Goal: Information Seeking & Learning: Stay updated

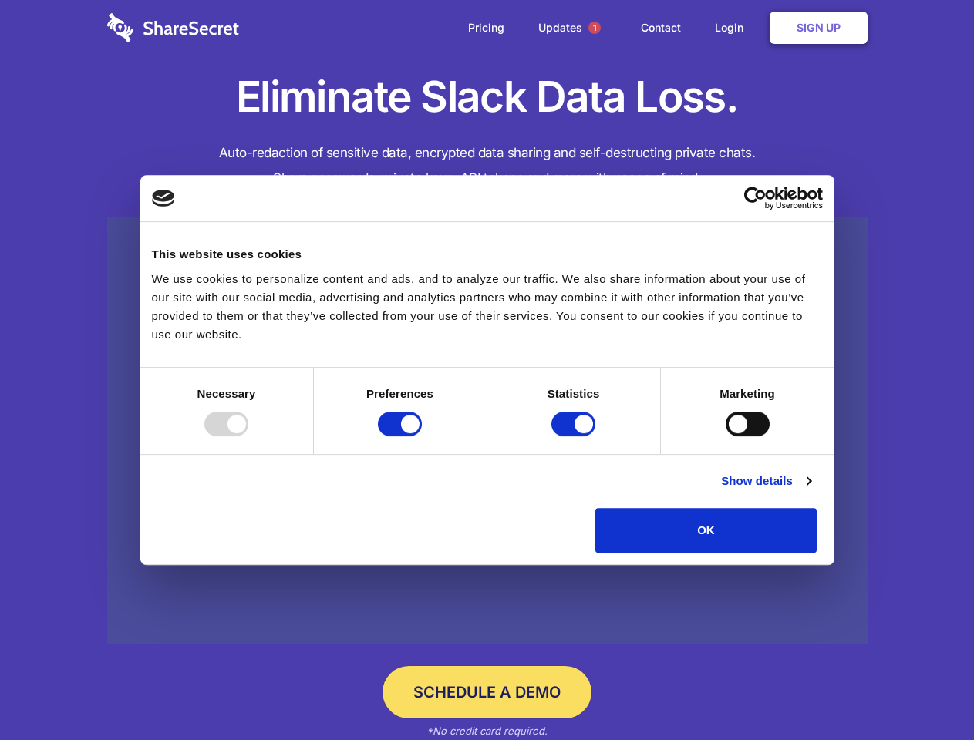
click at [248, 436] on div at bounding box center [226, 424] width 44 height 25
click at [422, 436] on input "Preferences" at bounding box center [400, 424] width 44 height 25
checkbox input "false"
click at [575, 436] on input "Statistics" at bounding box center [573, 424] width 44 height 25
checkbox input "false"
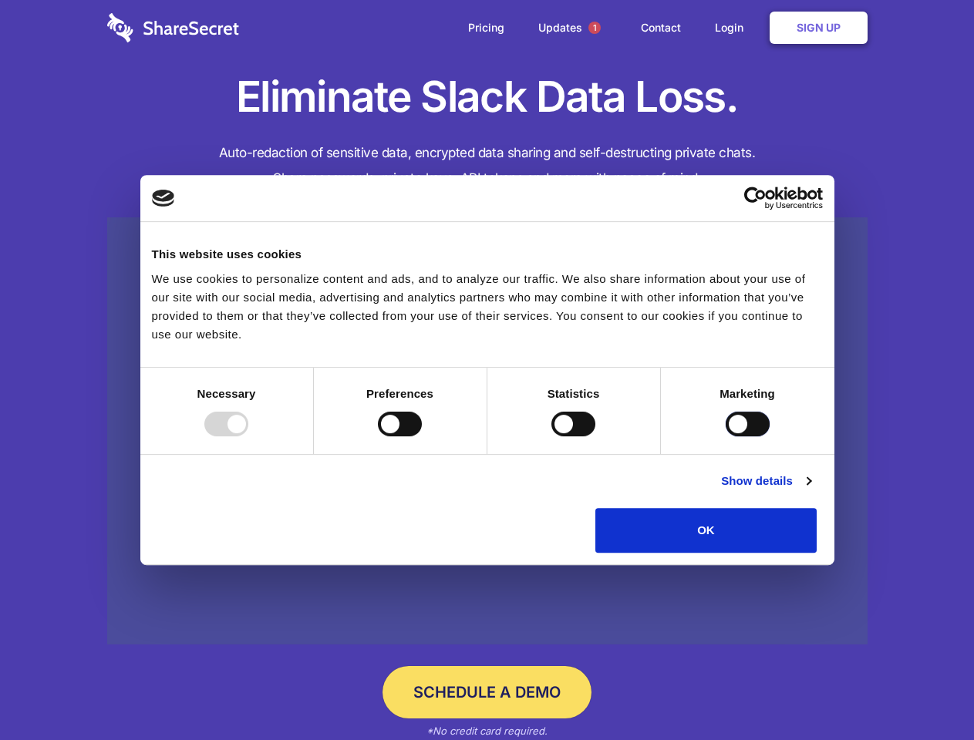
click at [726, 436] on input "Marketing" at bounding box center [748, 424] width 44 height 25
checkbox input "true"
click at [810, 490] on link "Show details" at bounding box center [765, 481] width 89 height 19
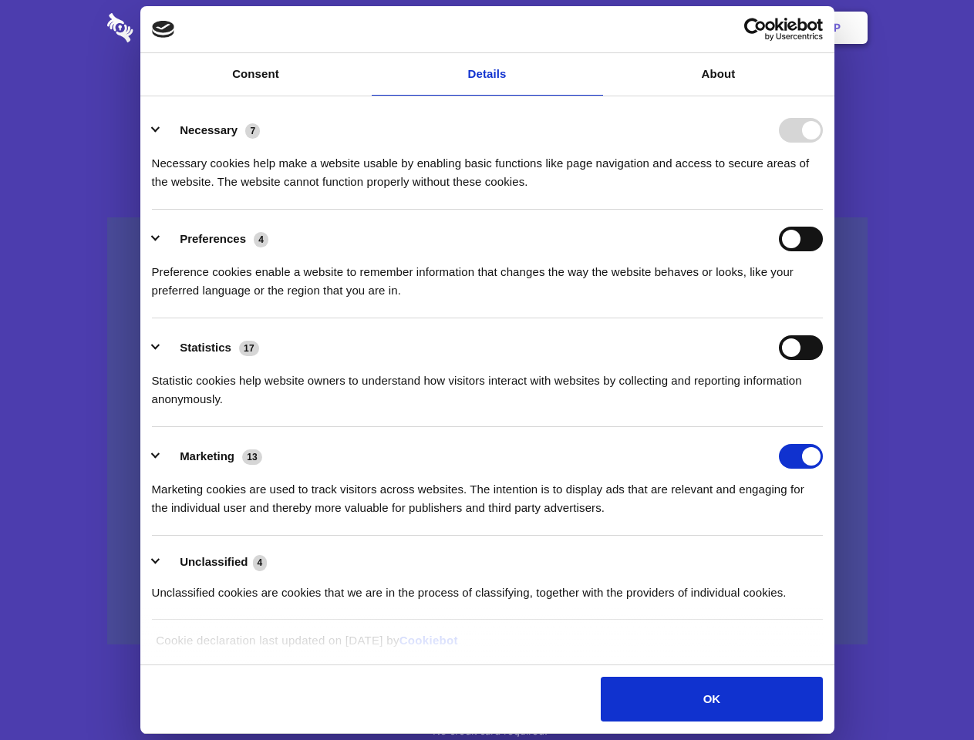
click at [823, 210] on li "Necessary 7 Necessary cookies help make a website usable by enabling basic func…" at bounding box center [487, 155] width 671 height 109
click at [594, 28] on span "1" at bounding box center [594, 28] width 12 height 12
